Goal: Transaction & Acquisition: Purchase product/service

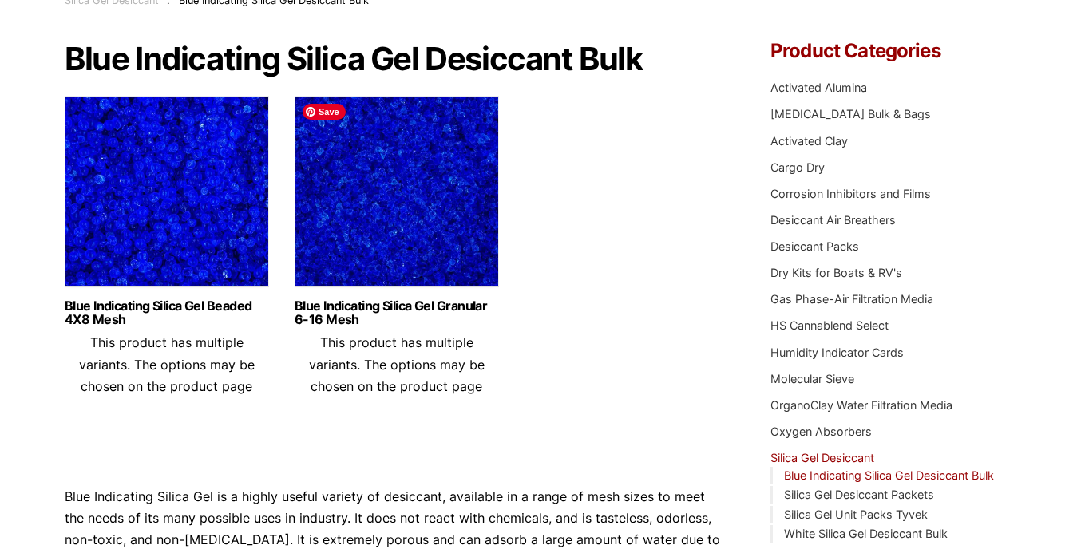
click at [389, 230] on img at bounding box center [397, 196] width 204 height 200
click at [142, 227] on img at bounding box center [167, 196] width 204 height 200
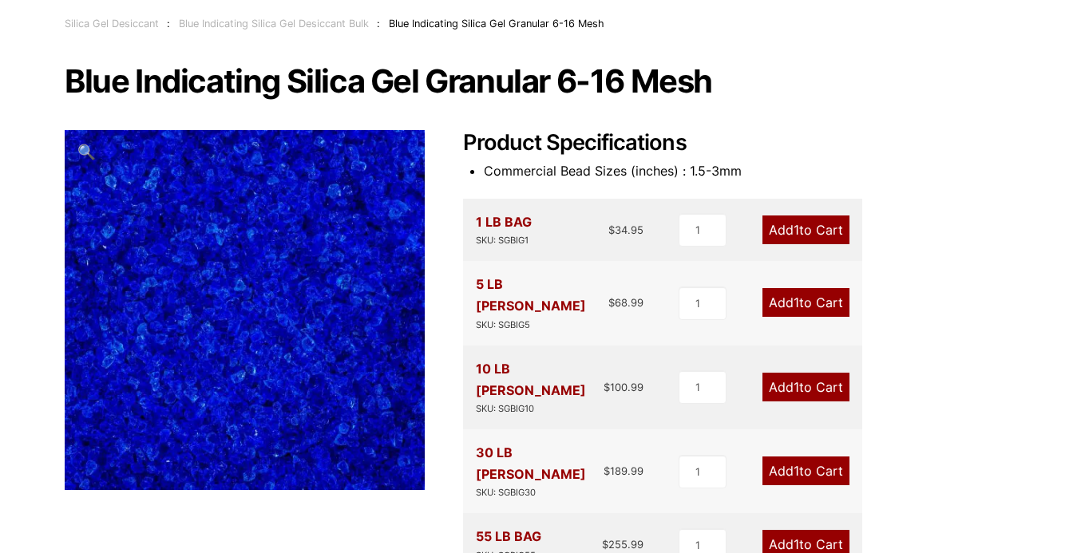
scroll to position [157, 0]
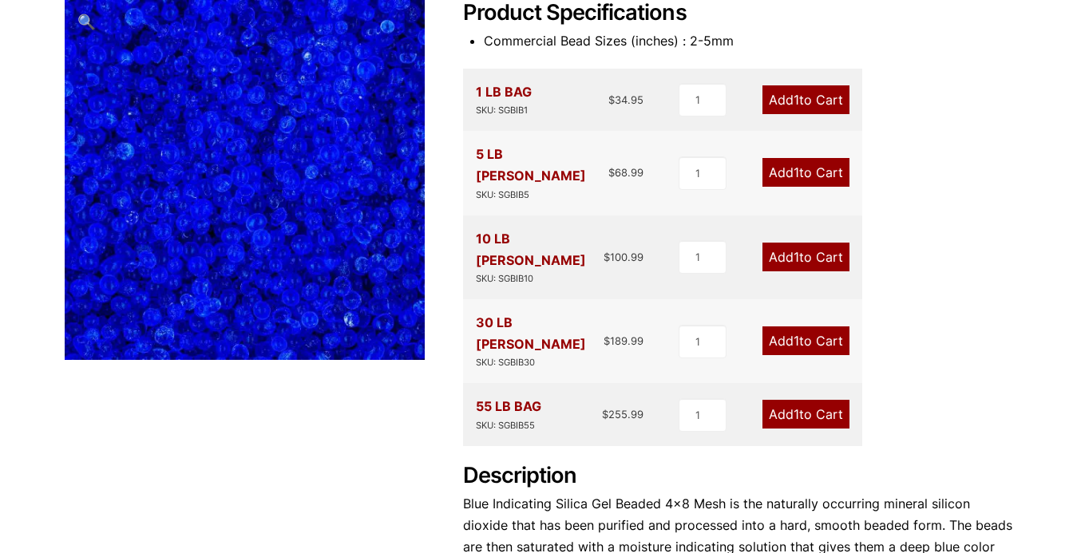
scroll to position [234, 0]
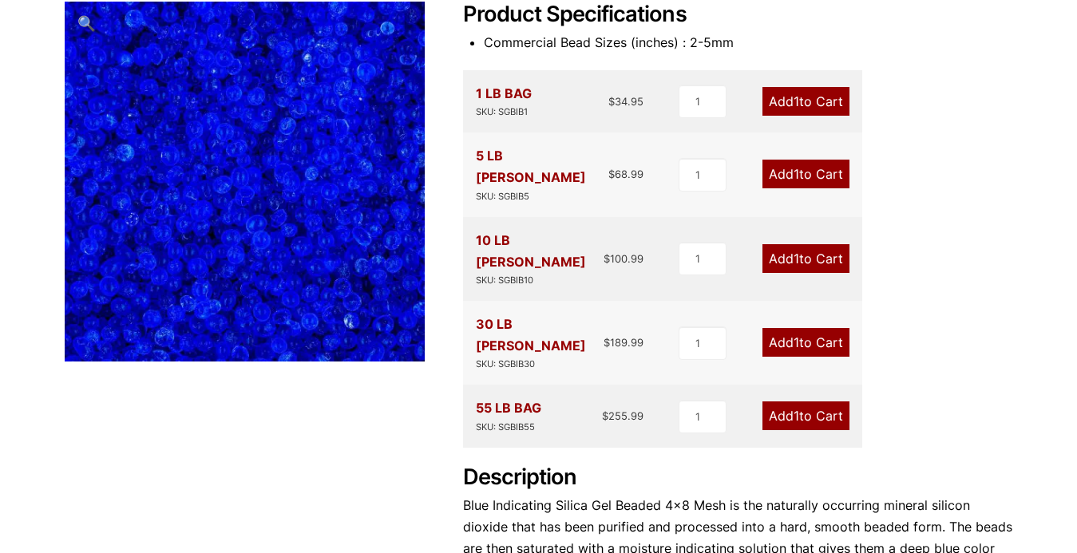
click at [777, 244] on link "Add 1 to Cart" at bounding box center [805, 258] width 87 height 29
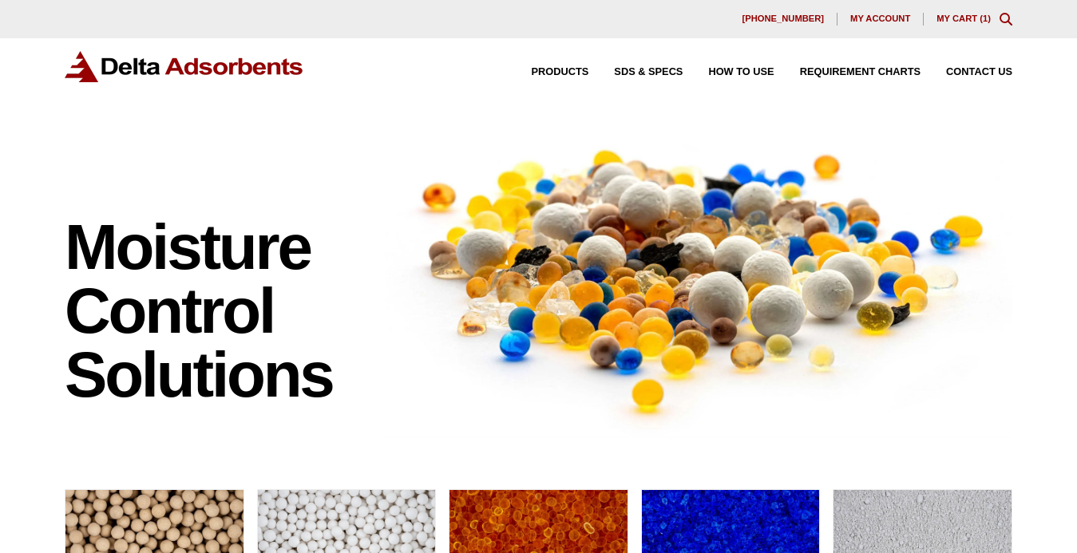
click at [962, 19] on link "My Cart ( 1 )" at bounding box center [963, 19] width 54 height 10
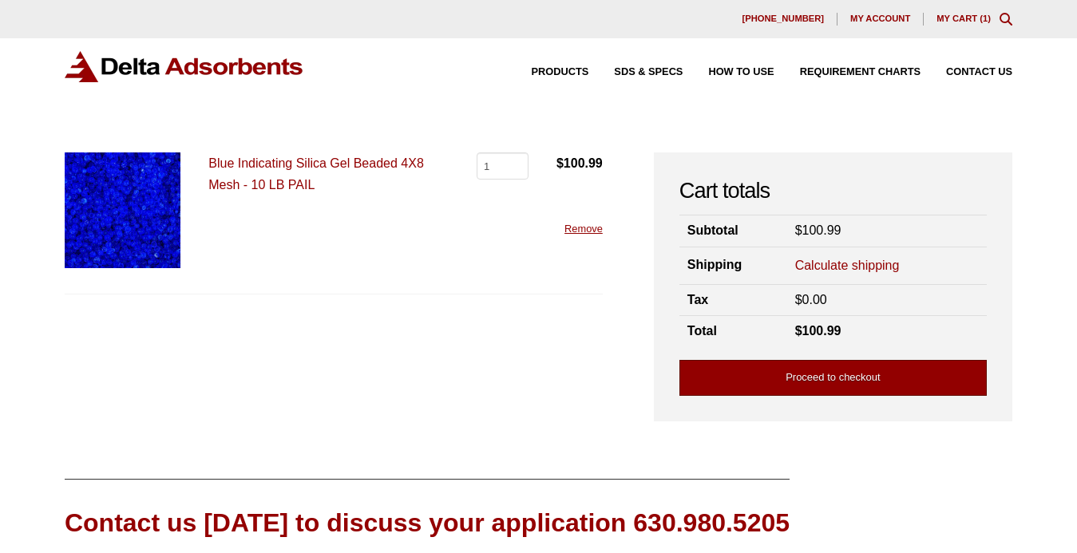
click at [800, 386] on link "Proceed to checkout" at bounding box center [832, 378] width 307 height 36
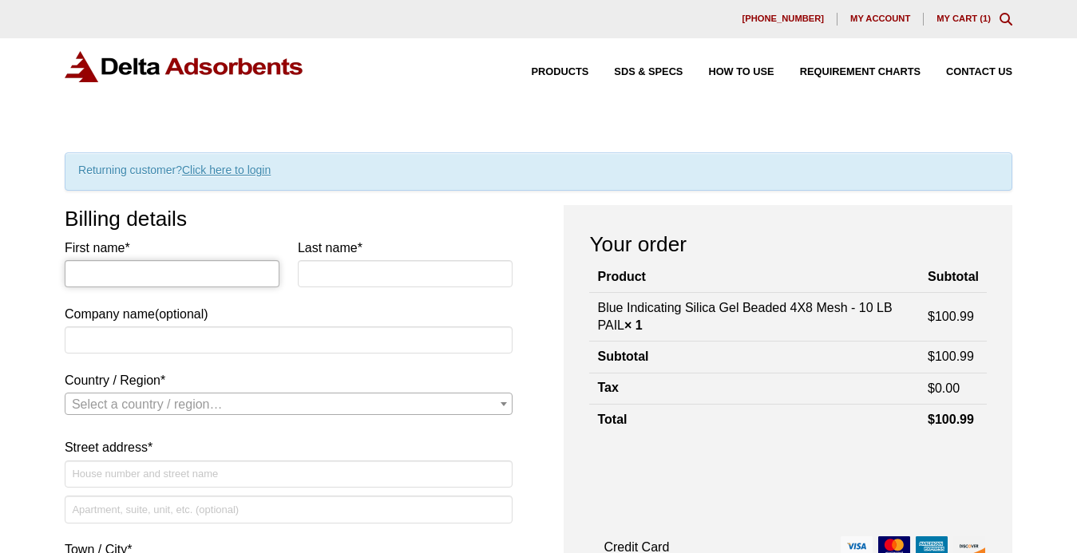
click at [254, 270] on input "First name *" at bounding box center [173, 273] width 216 height 27
type input "[PERSON_NAME]"
type input "Fleur A Flair"
select select "US"
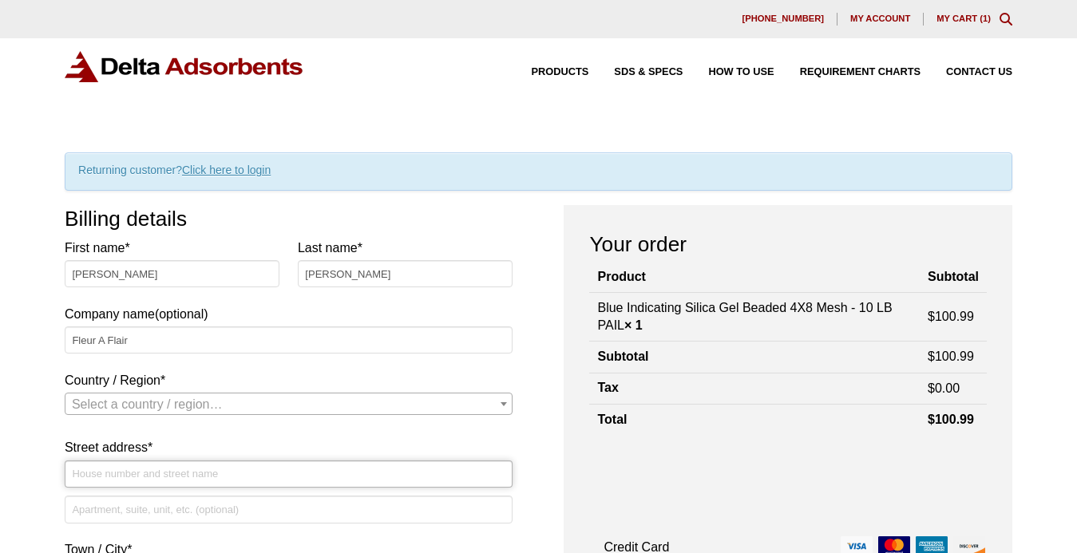
type input "[STREET_ADDRESS]"
type input "Cincinnati"
type input "45242"
type input "5138917404"
type input "[EMAIL_ADDRESS][DOMAIN_NAME]"
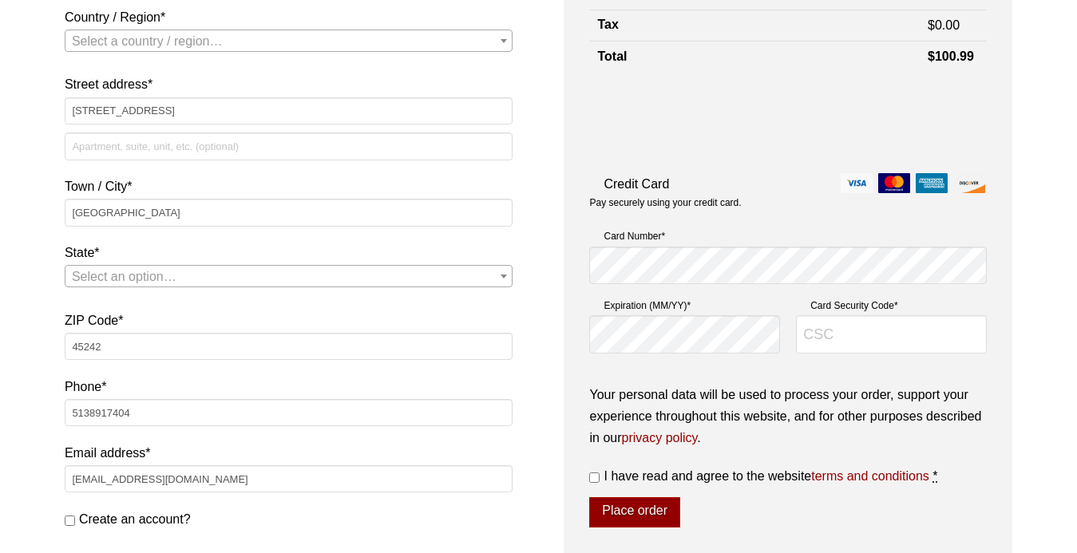
select select "US"
select select "OH"
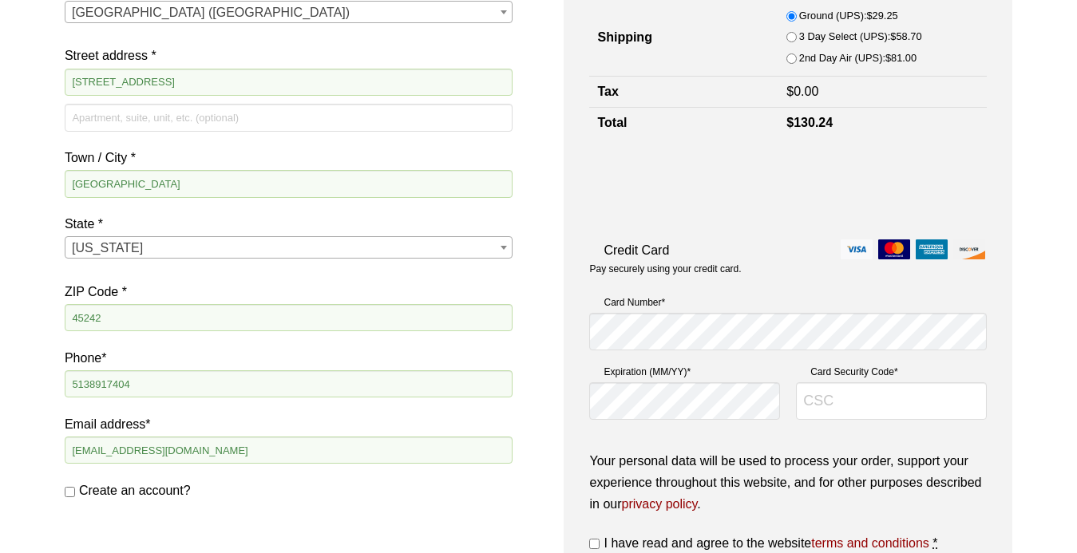
scroll to position [393, 0]
click at [831, 410] on input "Card Security Code *" at bounding box center [891, 401] width 191 height 38
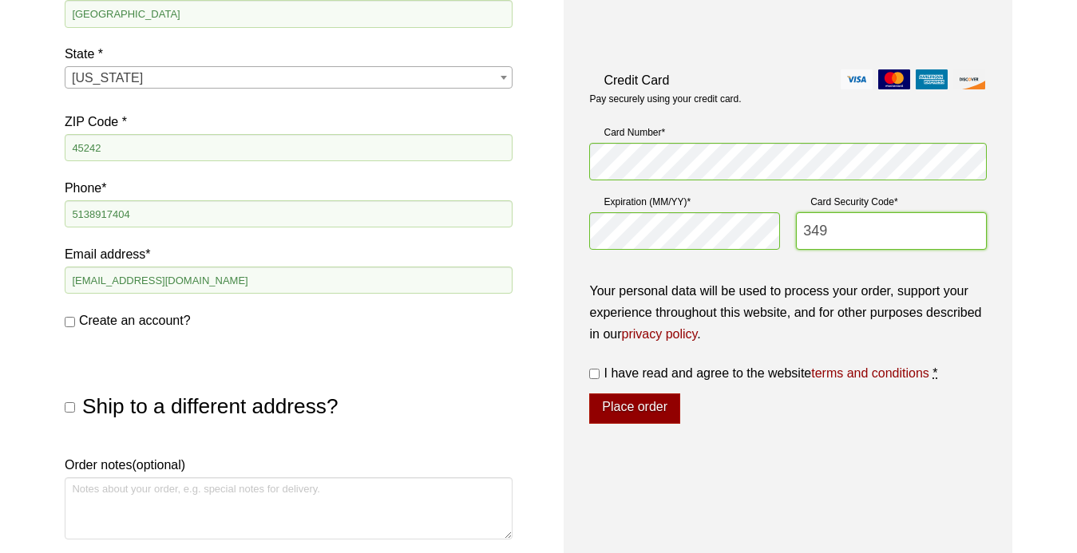
scroll to position [568, 0]
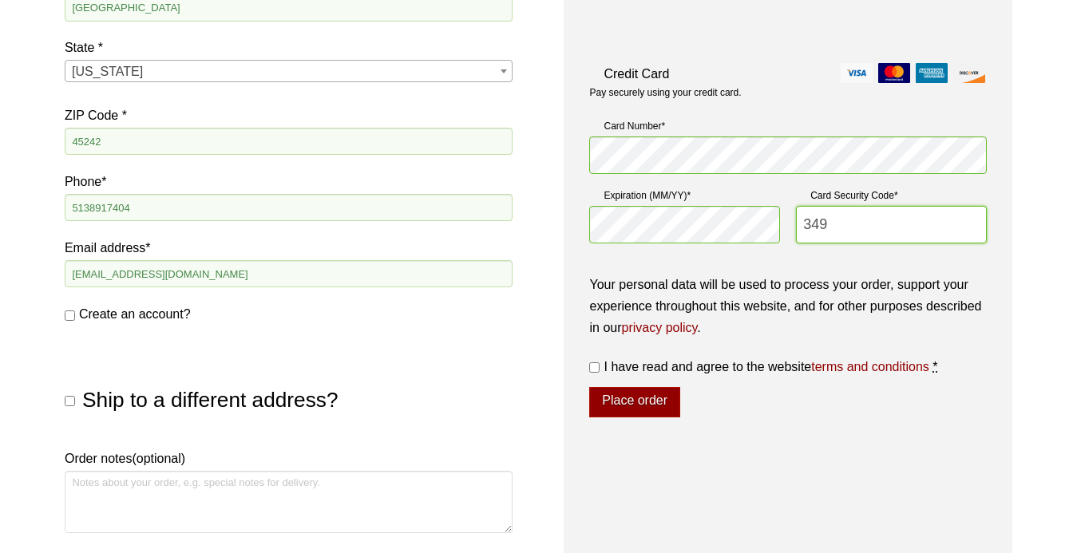
type input "349"
click at [594, 370] on input "I have read and agree to the website terms and conditions *" at bounding box center [594, 367] width 10 height 10
checkbox input "true"
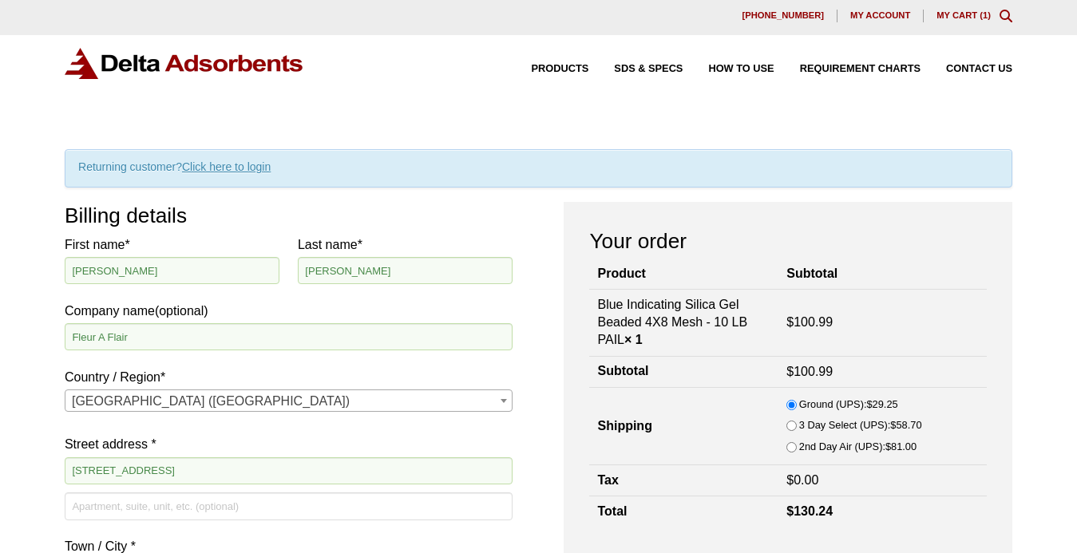
scroll to position [1, 0]
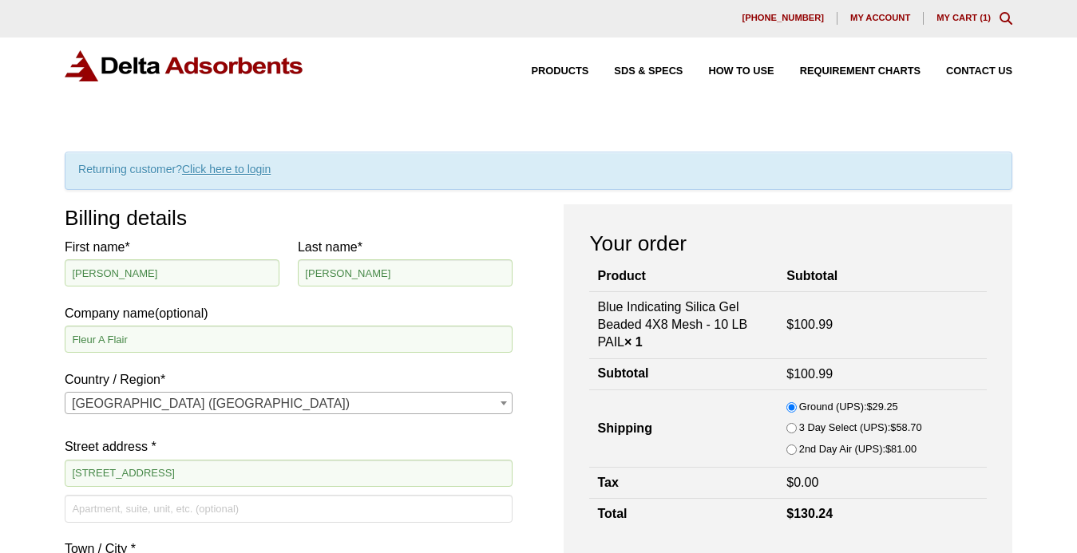
click at [241, 168] on link "Click here to login" at bounding box center [226, 169] width 89 height 13
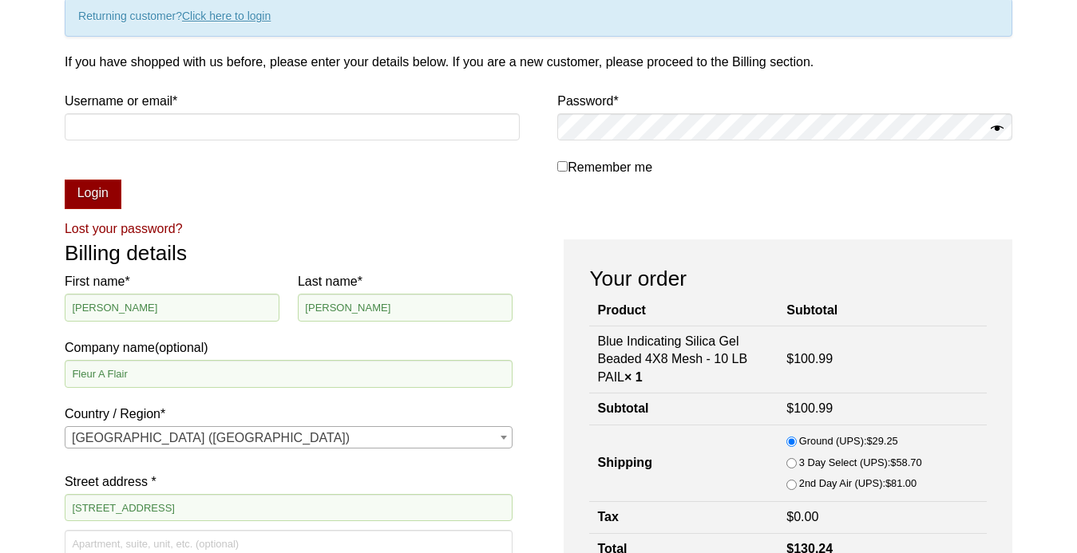
scroll to position [165, 0]
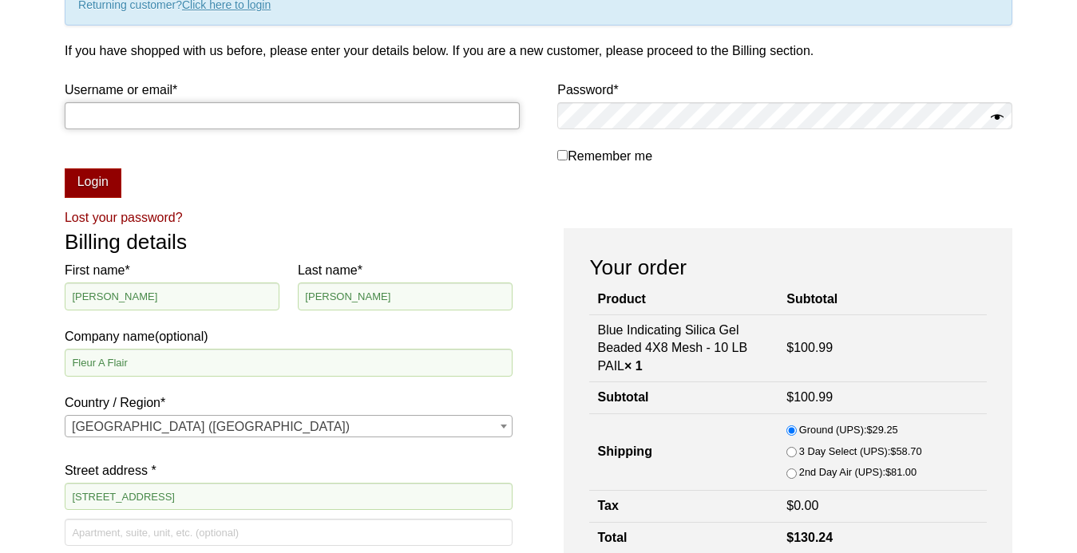
click at [254, 121] on input "Username or email * Required" at bounding box center [292, 115] width 455 height 27
type input "[EMAIL_ADDRESS][DOMAIN_NAME]"
click at [100, 187] on button "Login" at bounding box center [93, 183] width 57 height 30
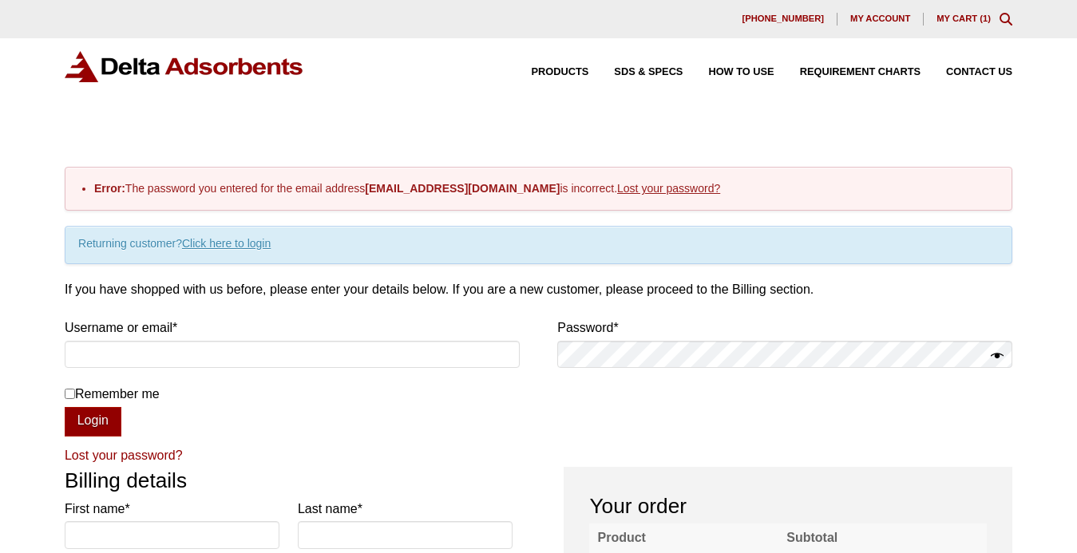
select select "OH"
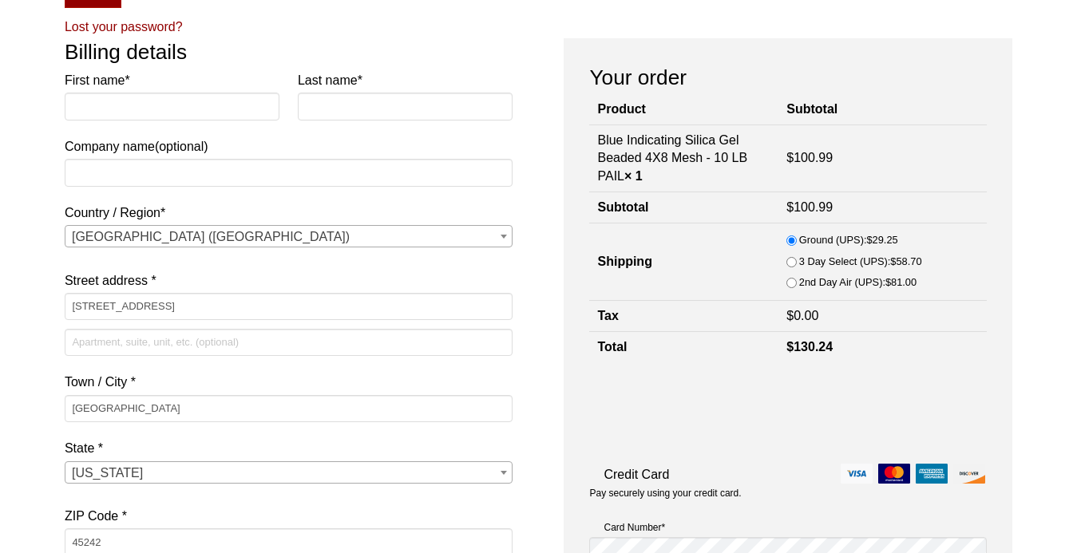
scroll to position [402, 0]
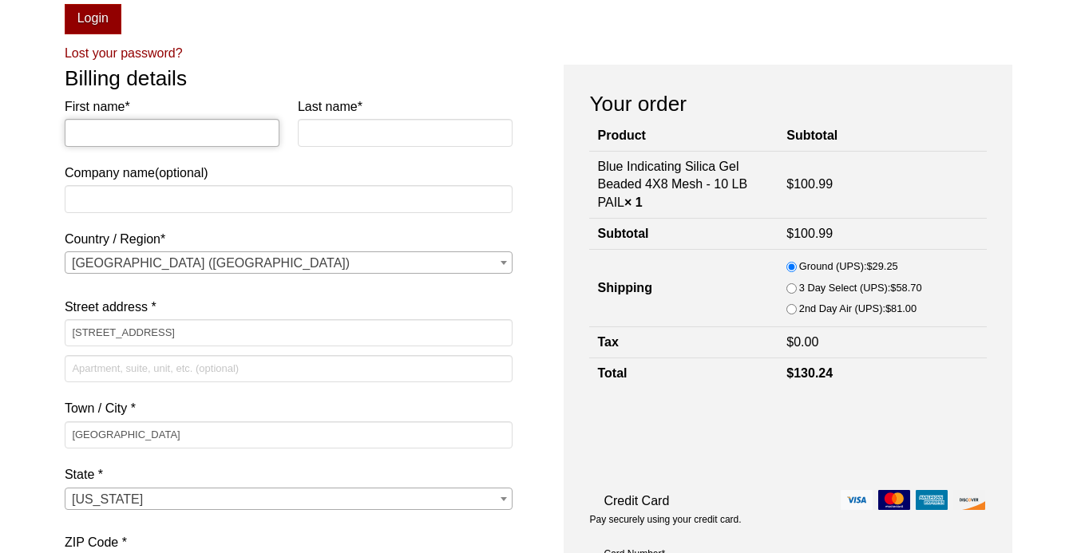
click at [238, 133] on input "First name *" at bounding box center [173, 132] width 216 height 27
type input "Ashley"
type input "Thompson"
type input "Fleur A Flair"
type input "5138917404"
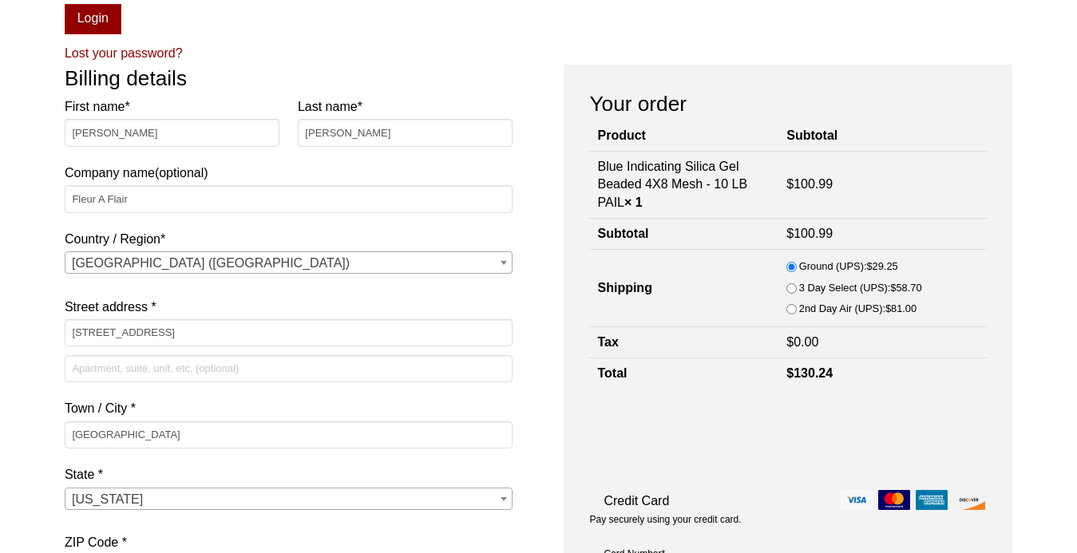
type input "[EMAIL_ADDRESS][DOMAIN_NAME]"
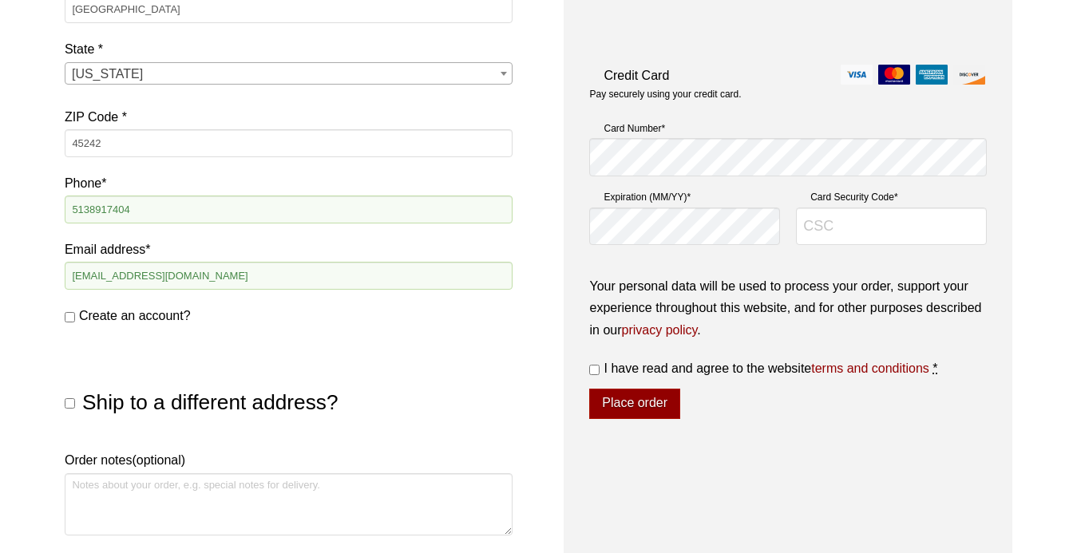
scroll to position [837, 0]
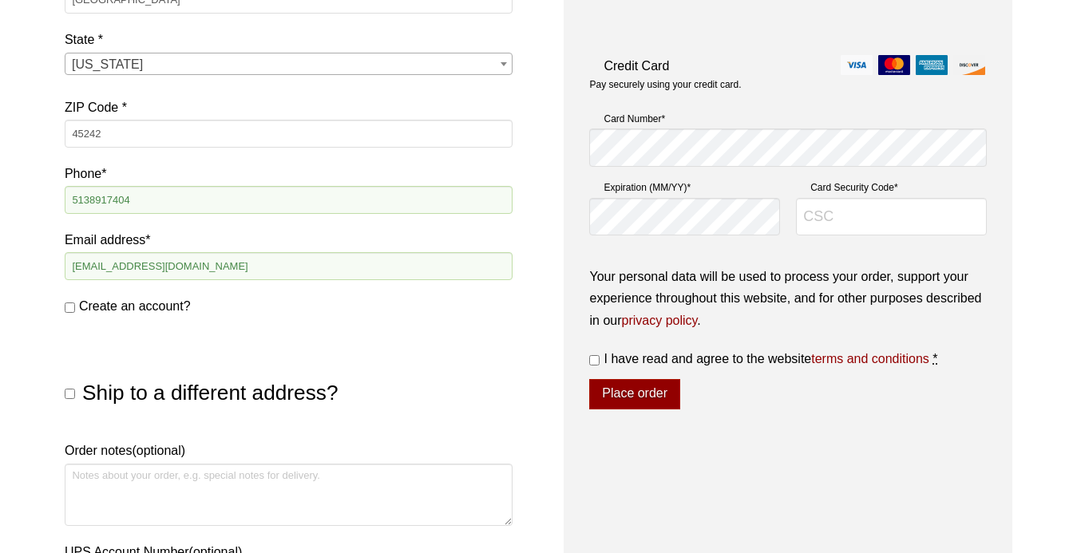
click at [69, 309] on input "Create an account?" at bounding box center [70, 307] width 10 height 10
checkbox input "true"
click at [594, 362] on input "I have read and agree to the website terms and conditions *" at bounding box center [594, 360] width 10 height 10
checkbox input "true"
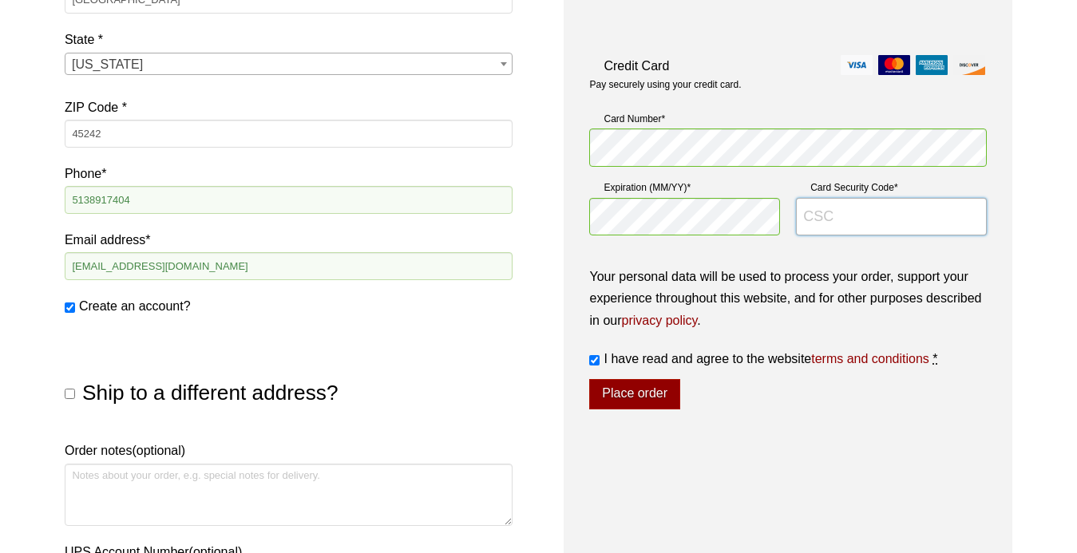
click at [842, 222] on input "Card Security Code *" at bounding box center [891, 217] width 191 height 38
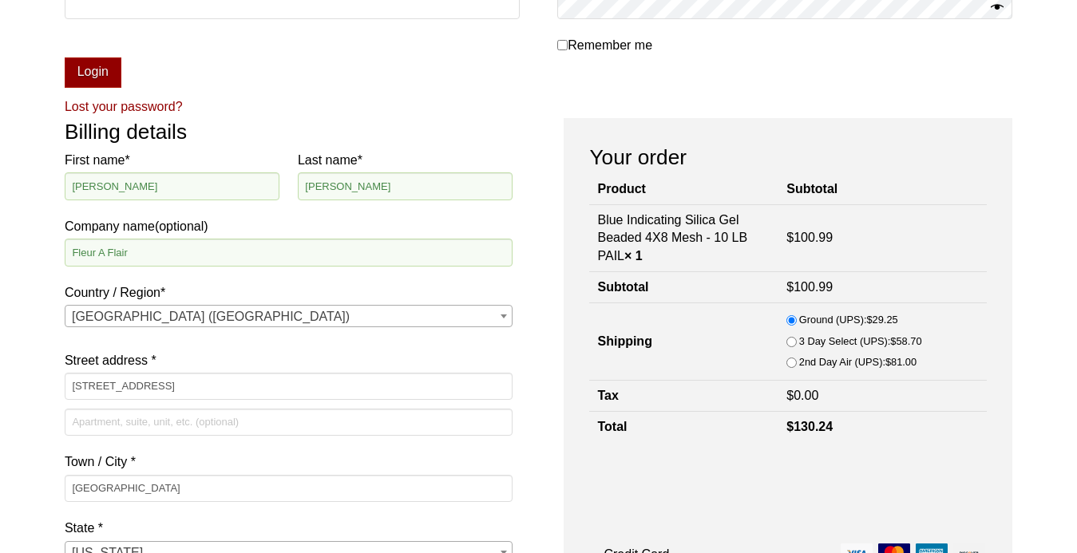
scroll to position [336, 0]
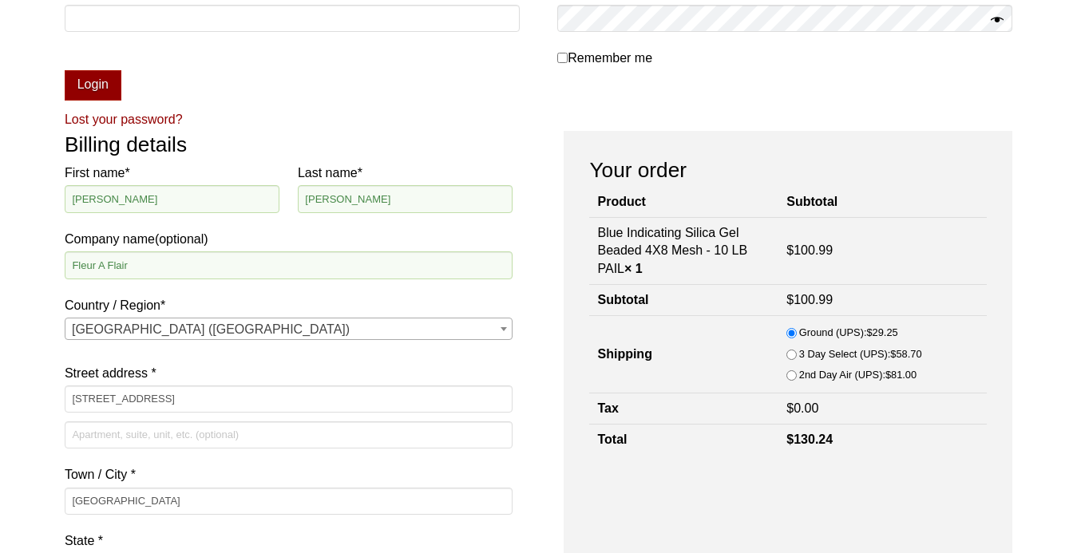
type input "349"
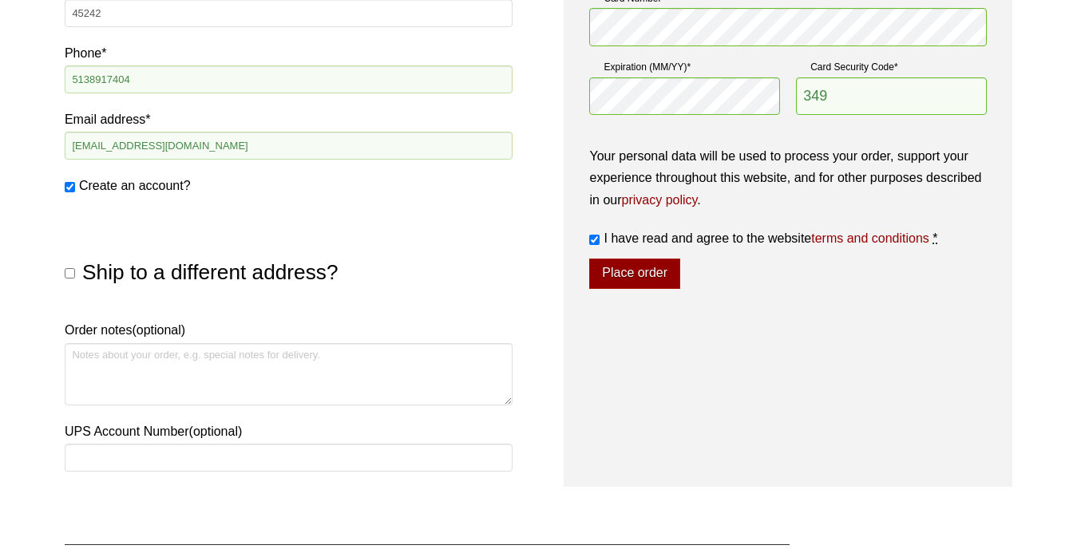
scroll to position [962, 0]
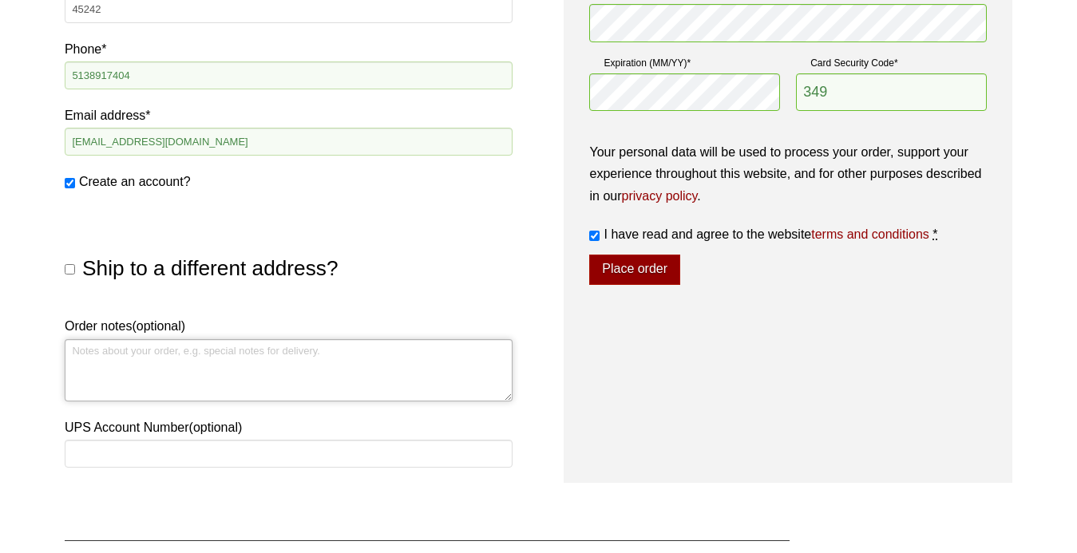
click at [384, 355] on textarea "Order notes (optional)" at bounding box center [289, 370] width 449 height 62
type textarea "Just a note that I am a home based business"
click at [642, 271] on button "Place order" at bounding box center [634, 270] width 90 height 30
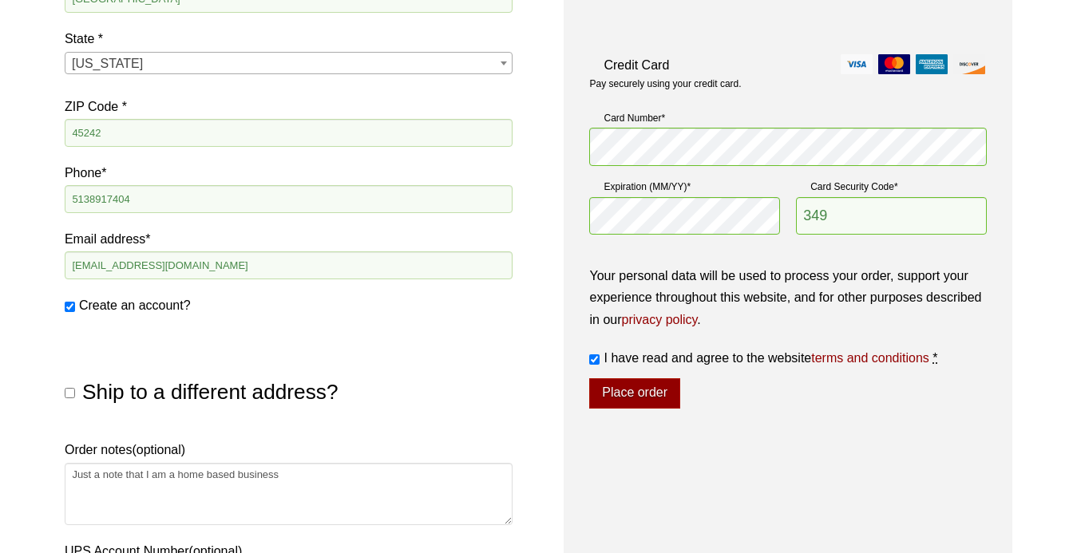
scroll to position [842, 0]
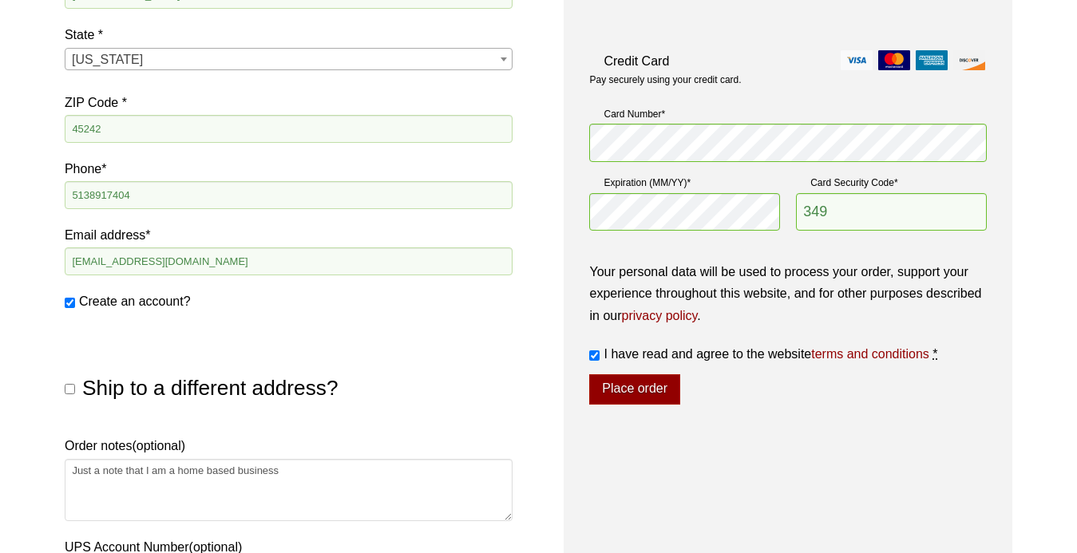
click at [69, 305] on input "Create an account?" at bounding box center [70, 303] width 10 height 10
checkbox input "false"
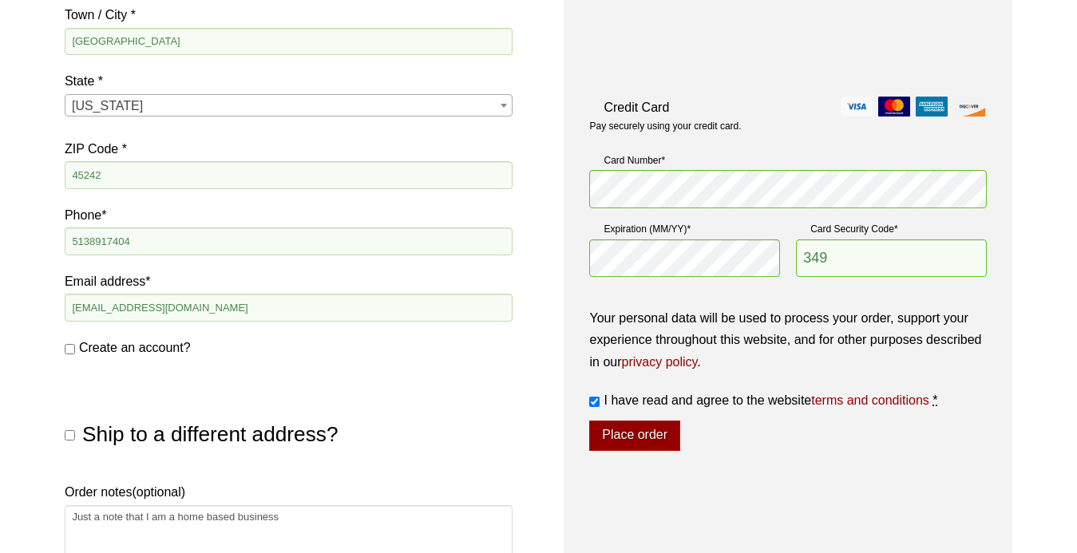
scroll to position [801, 0]
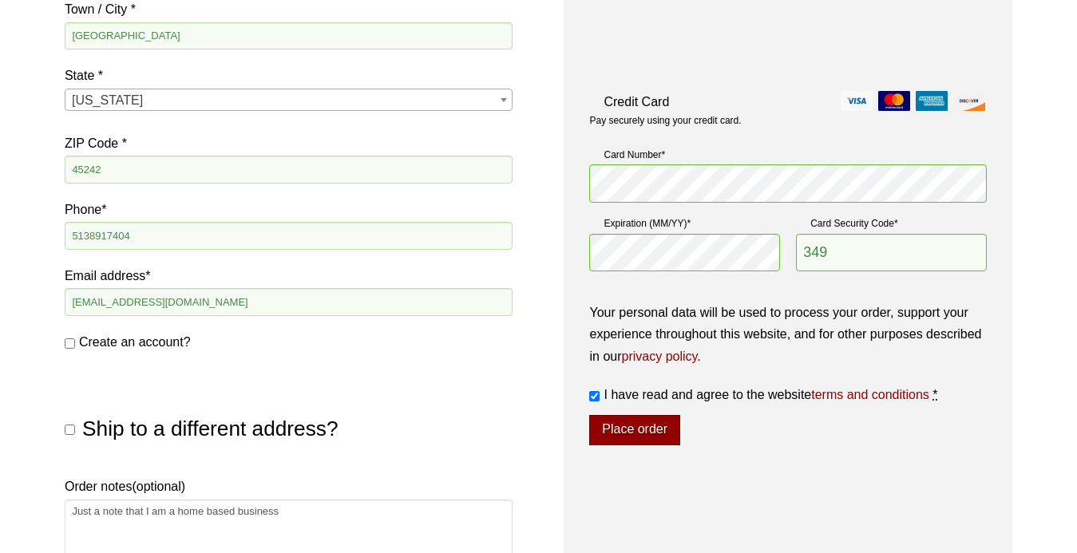
click at [619, 429] on button "Place order" at bounding box center [634, 430] width 90 height 30
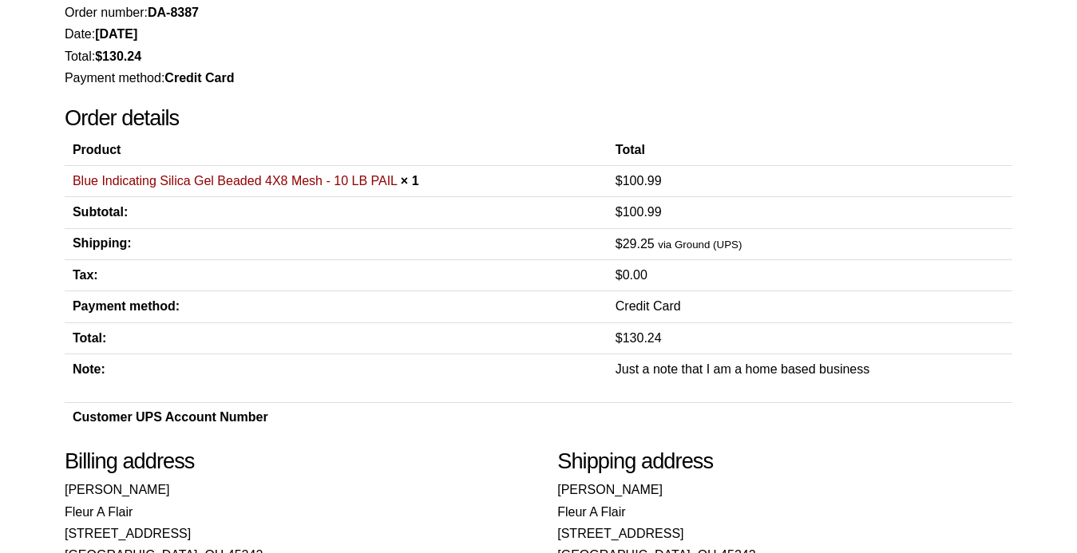
scroll to position [180, 0]
